Goal: Task Accomplishment & Management: Use online tool/utility

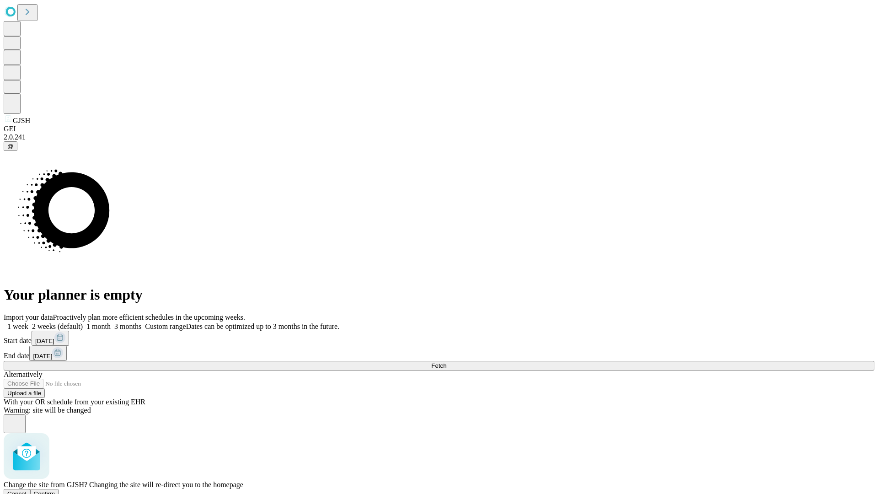
click at [55, 490] on span "Confirm" at bounding box center [44, 493] width 21 height 7
click at [28, 322] on label "1 week" at bounding box center [16, 326] width 25 height 8
click at [446, 362] on span "Fetch" at bounding box center [438, 365] width 15 height 7
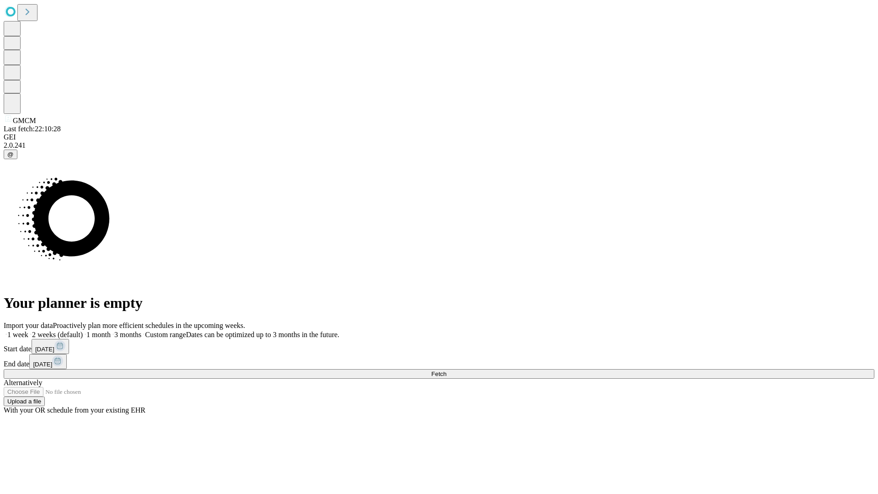
click at [28, 331] on label "1 week" at bounding box center [16, 335] width 25 height 8
click at [446, 370] on span "Fetch" at bounding box center [438, 373] width 15 height 7
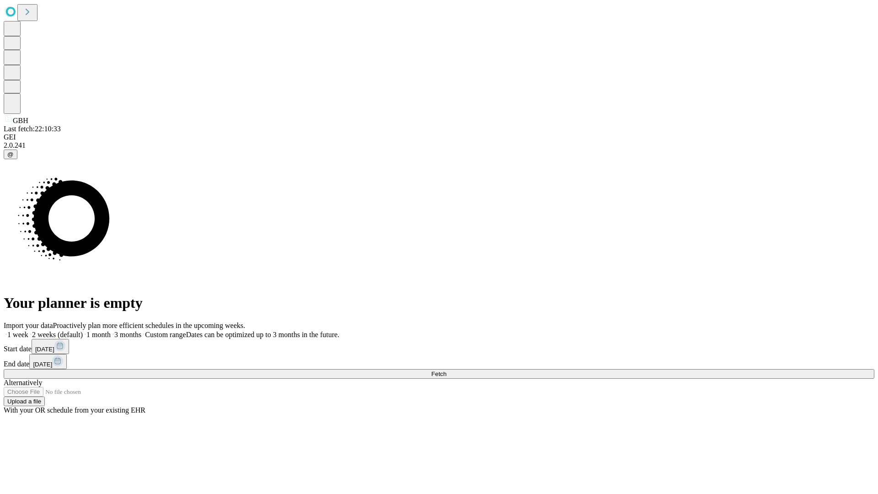
click at [28, 331] on label "1 week" at bounding box center [16, 335] width 25 height 8
click at [446, 370] on span "Fetch" at bounding box center [438, 373] width 15 height 7
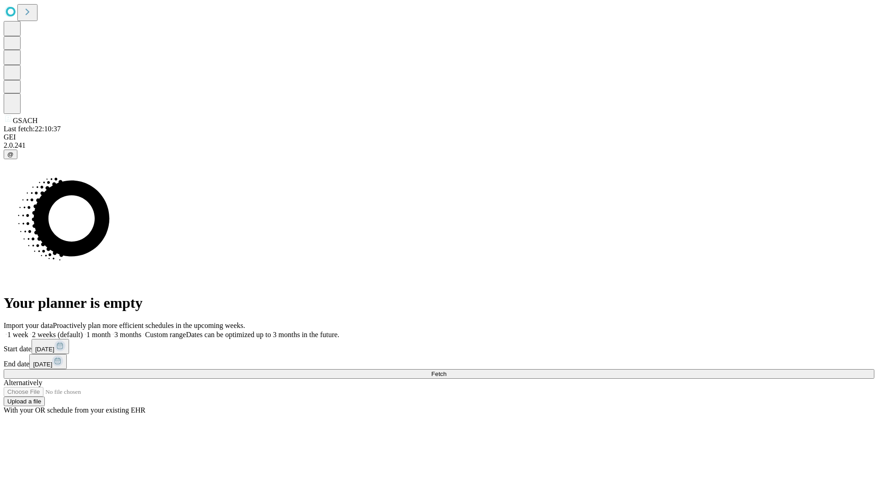
click at [28, 331] on label "1 week" at bounding box center [16, 335] width 25 height 8
click at [446, 370] on span "Fetch" at bounding box center [438, 373] width 15 height 7
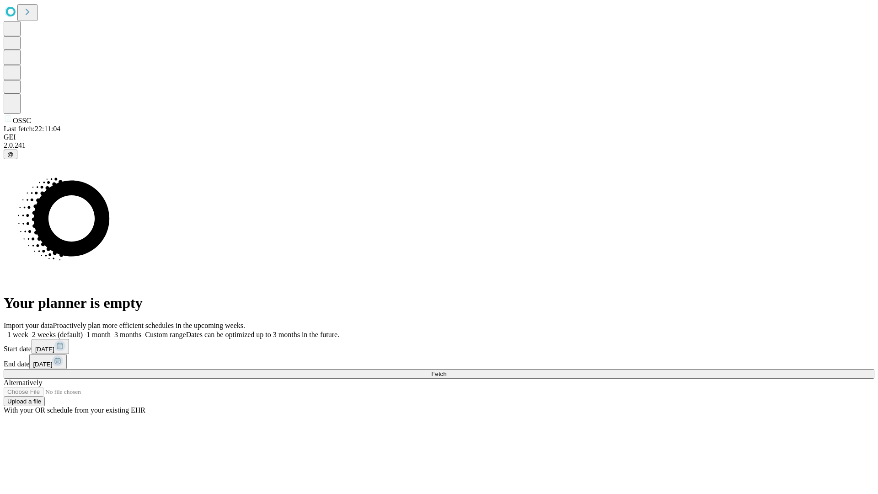
click at [28, 331] on label "1 week" at bounding box center [16, 335] width 25 height 8
click at [446, 370] on span "Fetch" at bounding box center [438, 373] width 15 height 7
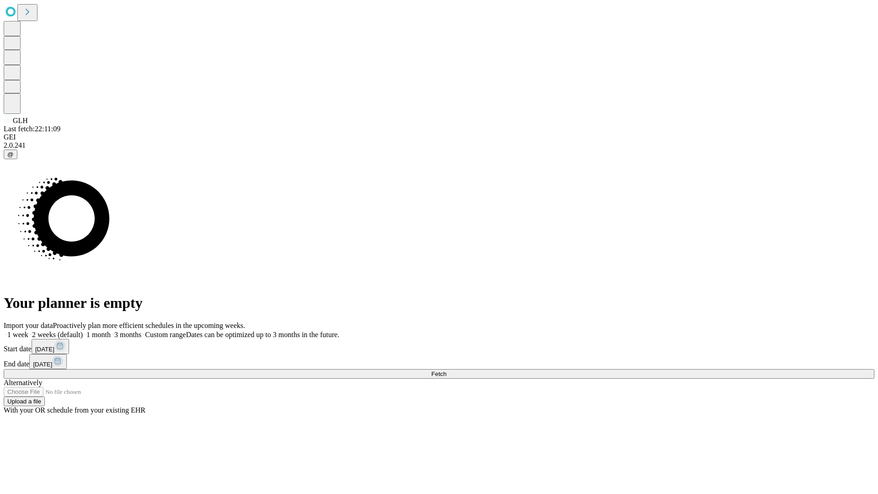
click at [28, 331] on label "1 week" at bounding box center [16, 335] width 25 height 8
click at [446, 370] on span "Fetch" at bounding box center [438, 373] width 15 height 7
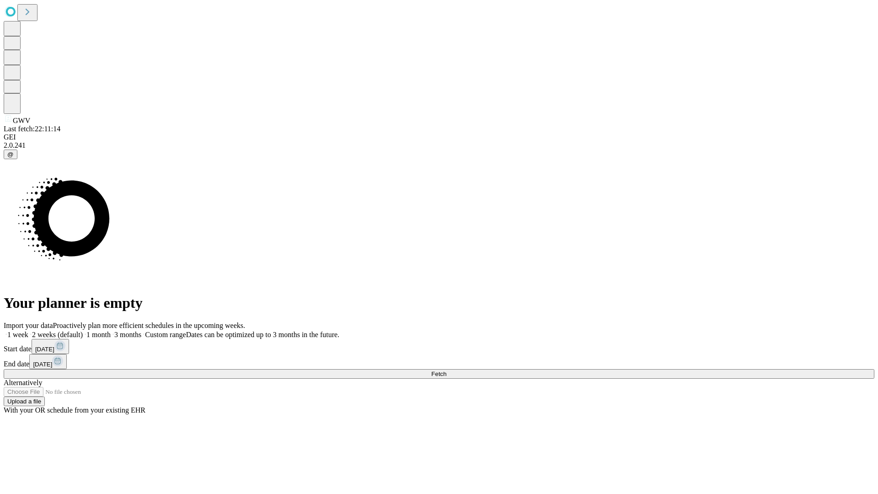
click at [446, 370] on span "Fetch" at bounding box center [438, 373] width 15 height 7
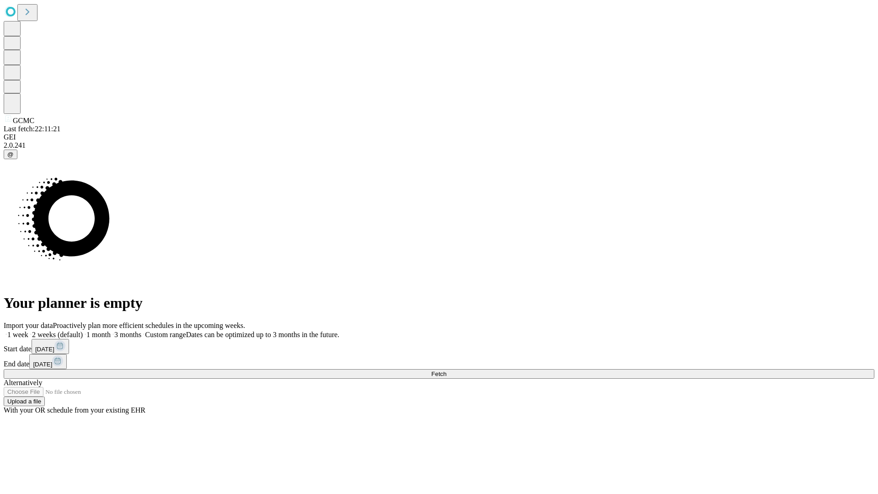
click at [446, 370] on span "Fetch" at bounding box center [438, 373] width 15 height 7
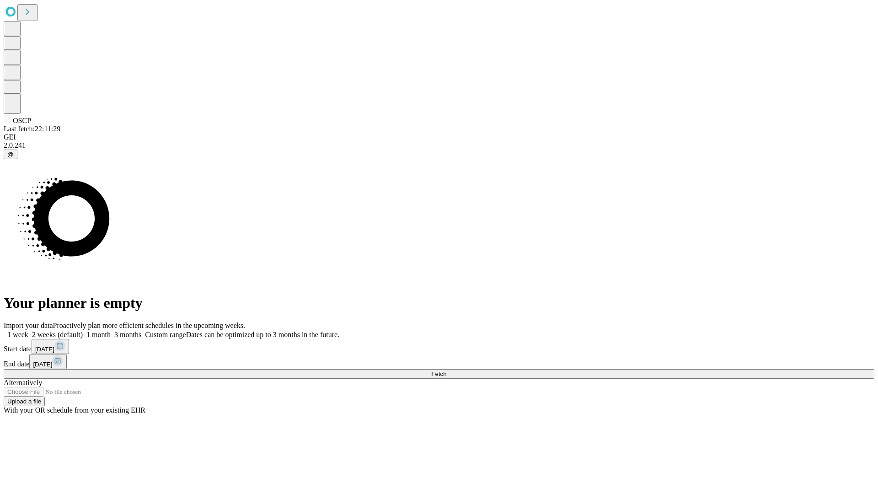
click at [28, 331] on label "1 week" at bounding box center [16, 335] width 25 height 8
click at [446, 370] on span "Fetch" at bounding box center [438, 373] width 15 height 7
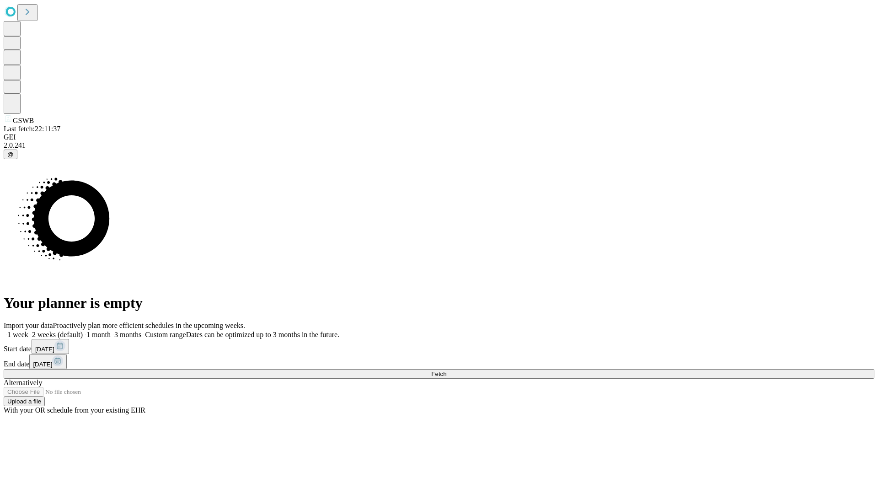
click at [28, 331] on label "1 week" at bounding box center [16, 335] width 25 height 8
click at [446, 370] on span "Fetch" at bounding box center [438, 373] width 15 height 7
